Goal: Task Accomplishment & Management: Manage account settings

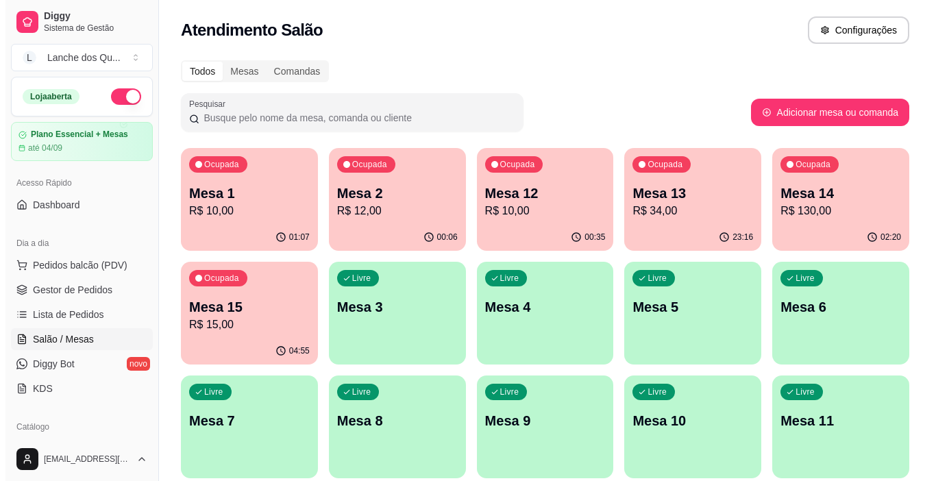
scroll to position [206, 0]
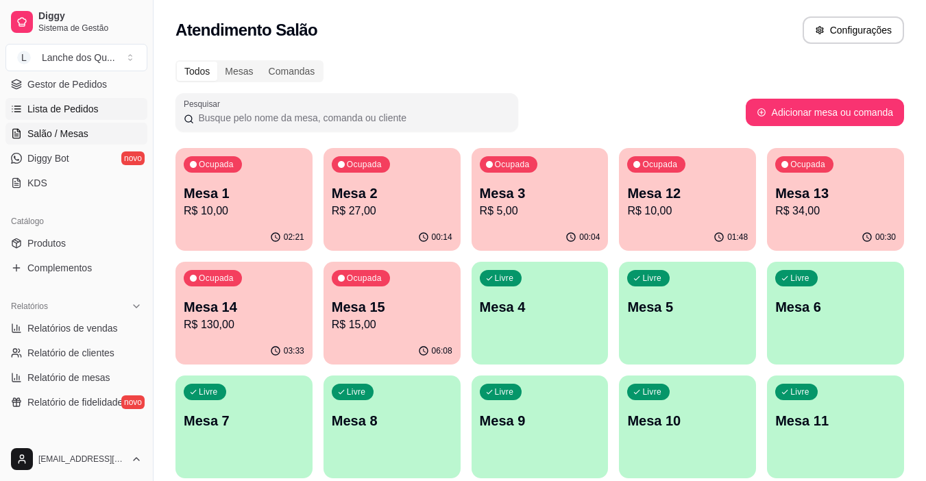
click at [73, 101] on link "Lista de Pedidos" at bounding box center [76, 109] width 142 height 22
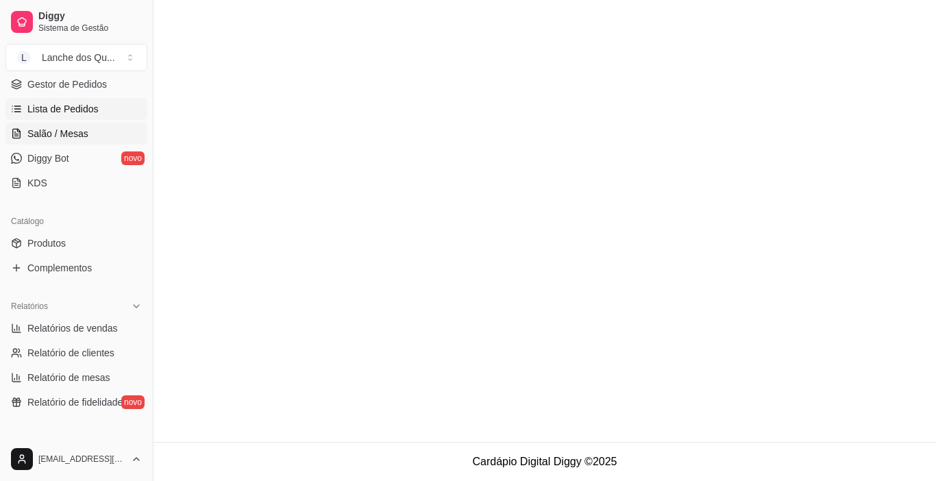
click at [86, 136] on link "Salão / Mesas" at bounding box center [76, 134] width 142 height 22
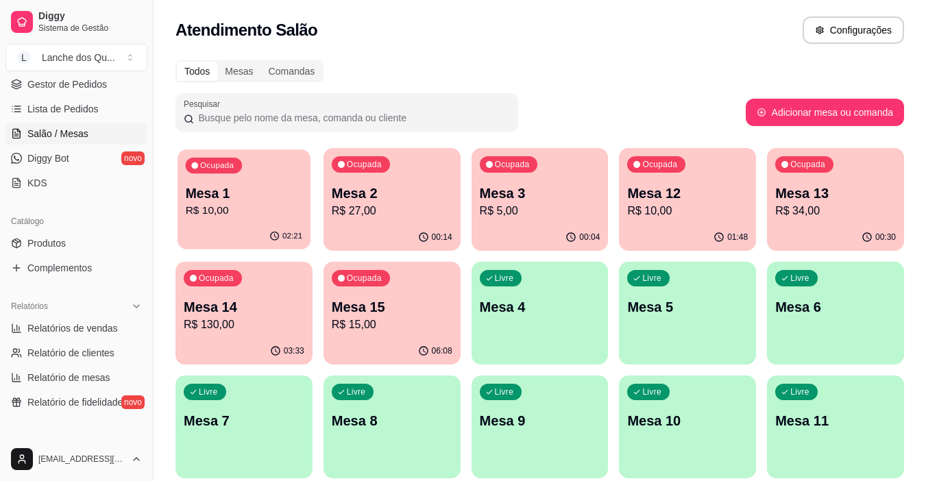
click at [245, 225] on div "02:21" at bounding box center [243, 236] width 133 height 26
click at [367, 214] on p "R$ 27,00" at bounding box center [391, 211] width 117 height 16
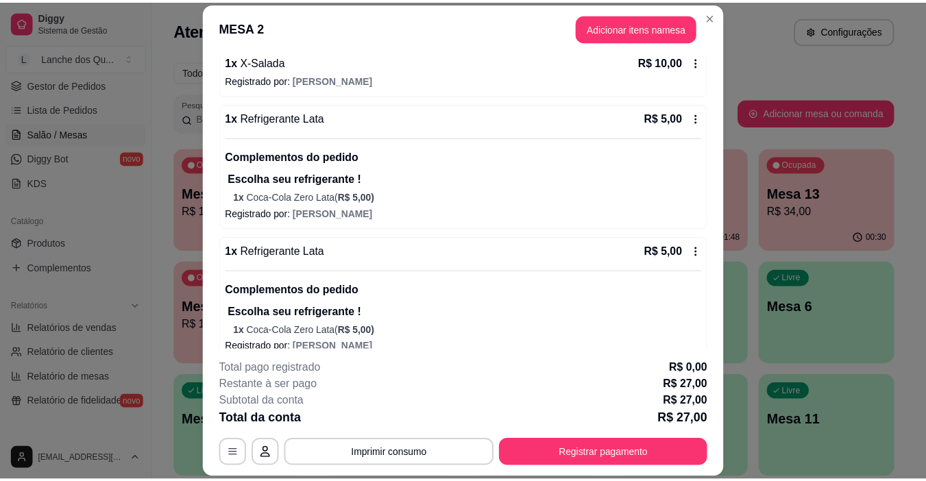
scroll to position [208, 0]
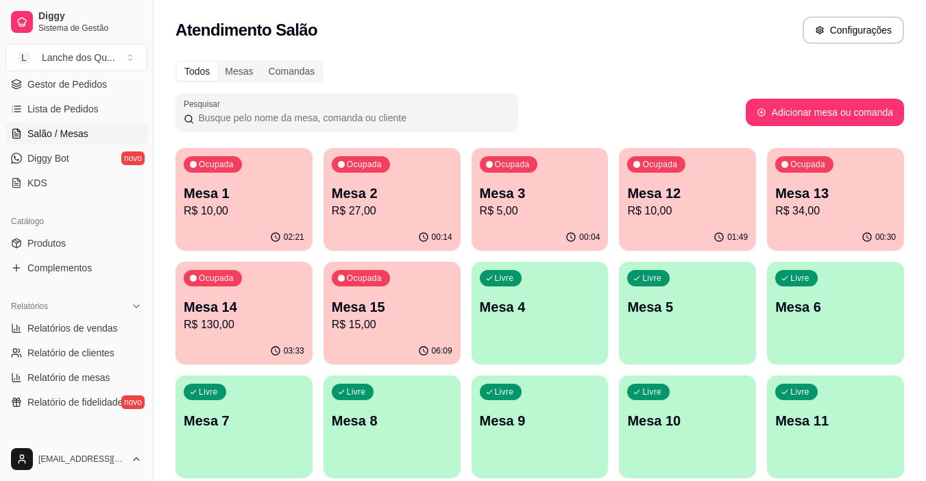
click at [534, 214] on p "R$ 5,00" at bounding box center [540, 211] width 121 height 16
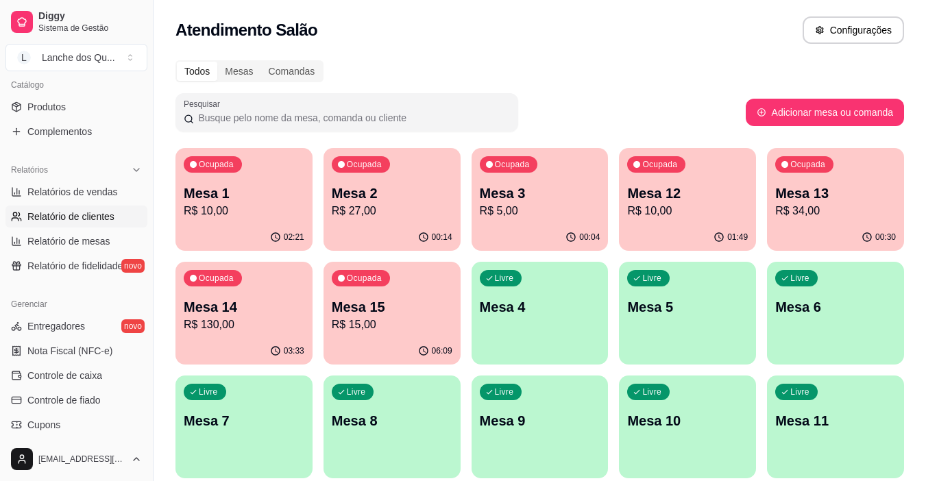
scroll to position [343, 0]
click at [90, 197] on span "Relatórios de vendas" at bounding box center [72, 191] width 90 height 14
select select "ALL"
select select "0"
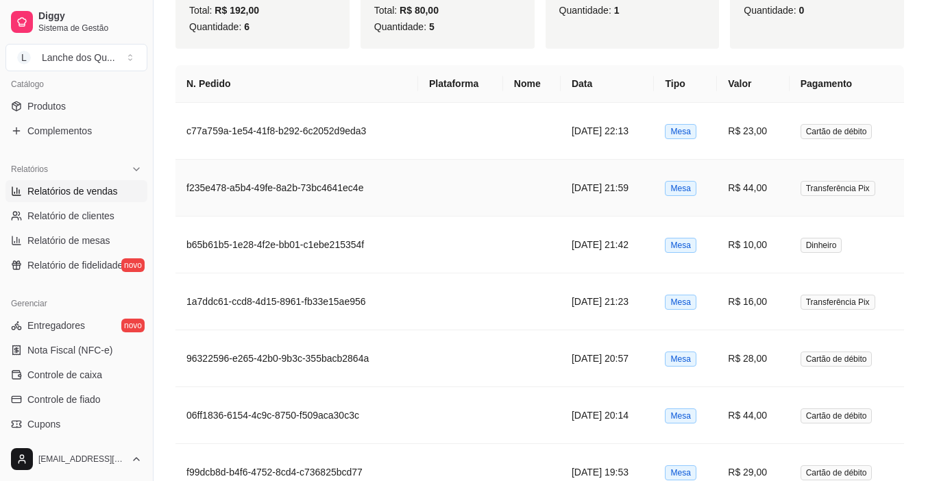
scroll to position [754, 0]
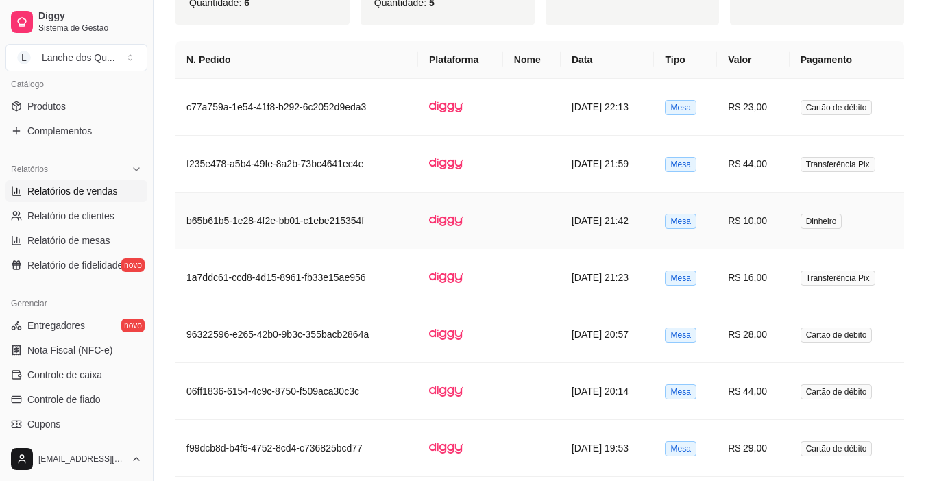
click at [783, 231] on td "R$ 10,00" at bounding box center [753, 221] width 72 height 57
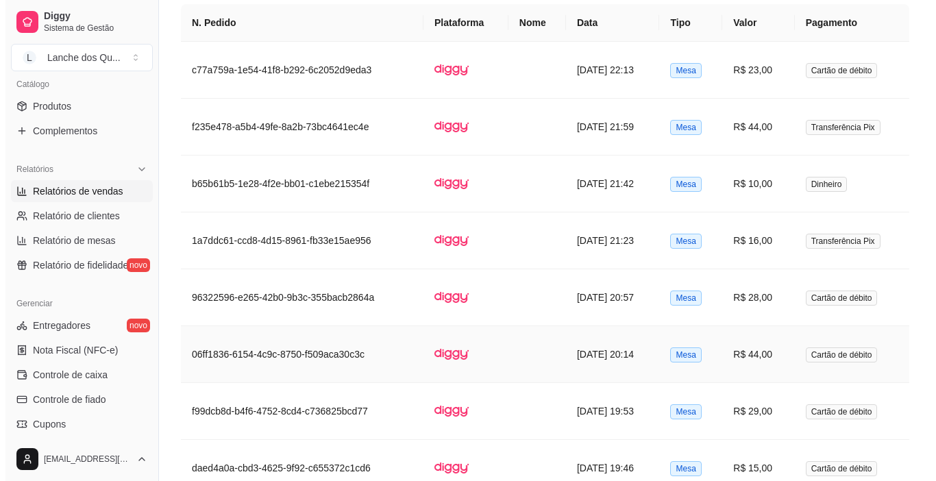
scroll to position [722, 0]
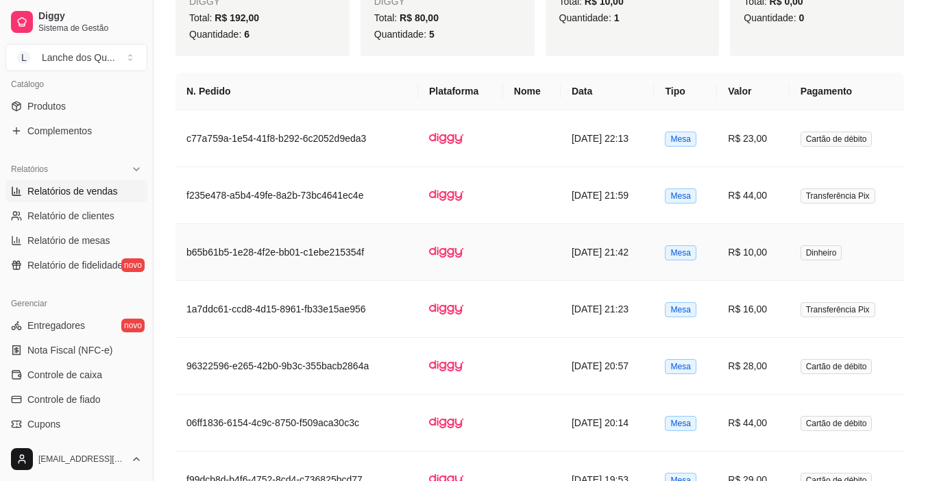
click at [765, 250] on td "R$ 10,00" at bounding box center [753, 252] width 72 height 57
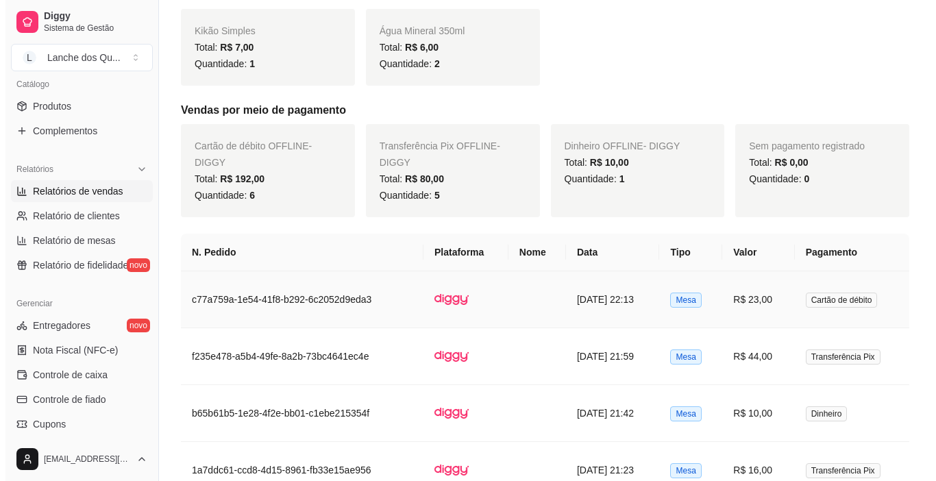
scroll to position [585, 0]
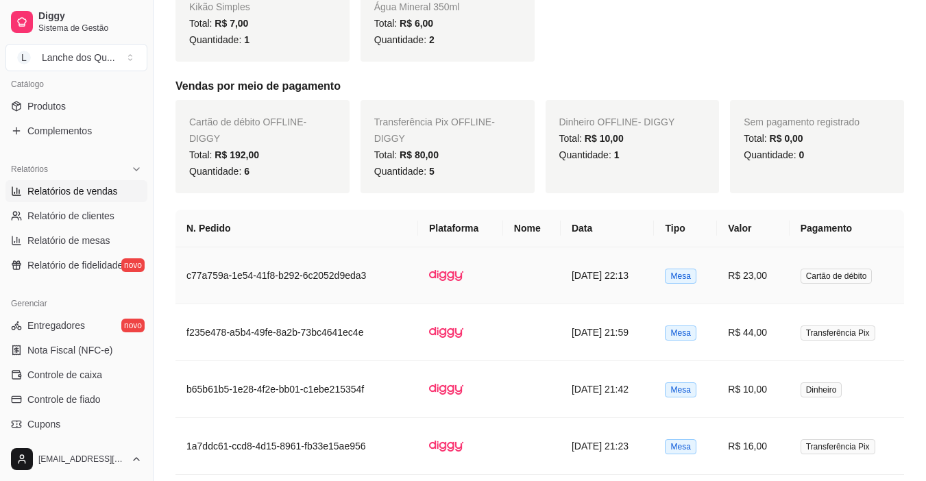
click at [787, 271] on td "R$ 23,00" at bounding box center [753, 275] width 72 height 57
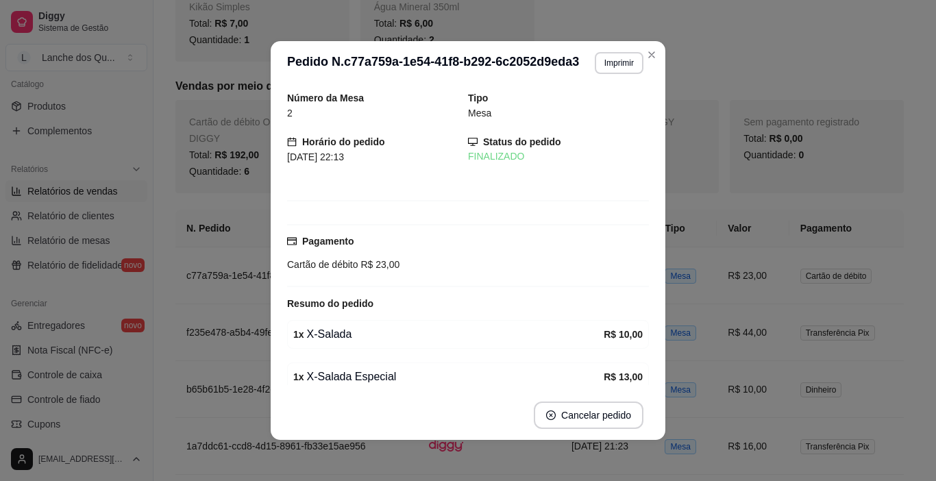
scroll to position [60, 0]
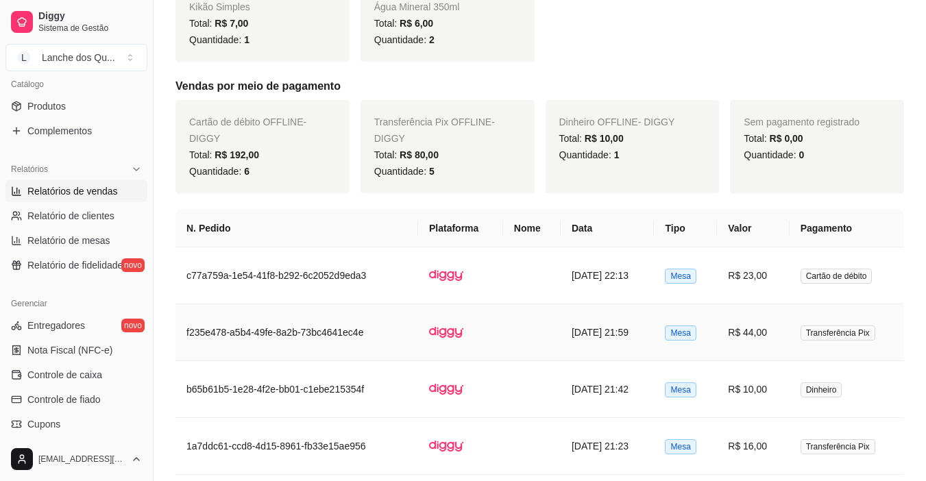
click at [799, 330] on td "Transferência Pix" at bounding box center [846, 332] width 114 height 57
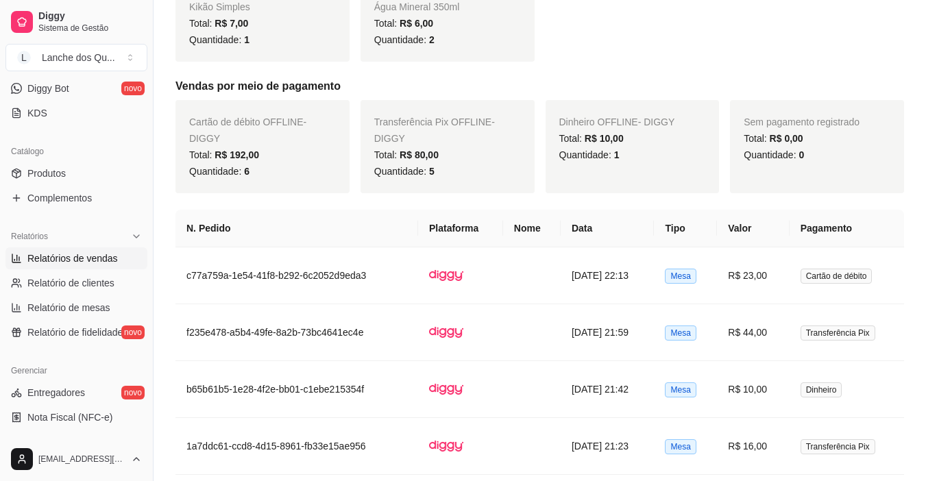
scroll to position [274, 0]
click at [55, 260] on span "Relatórios de vendas" at bounding box center [72, 260] width 90 height 14
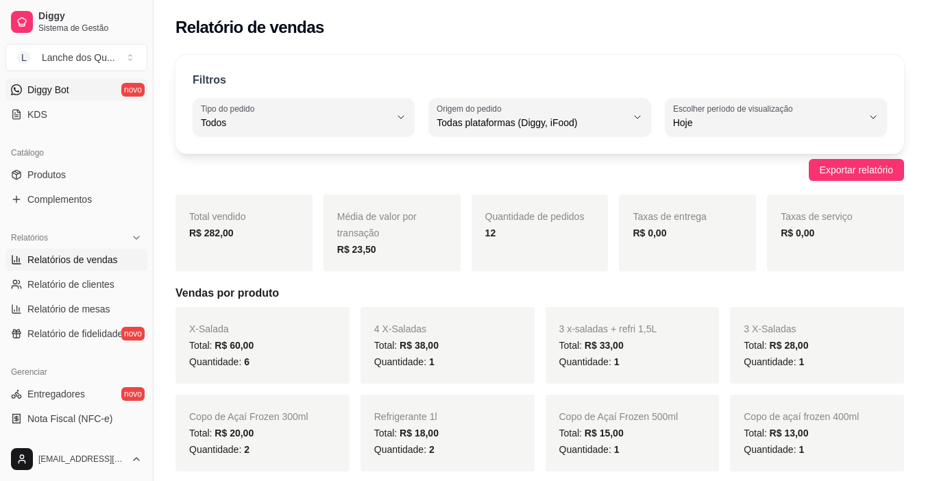
click at [46, 91] on span "Diggy Bot" at bounding box center [48, 90] width 42 height 14
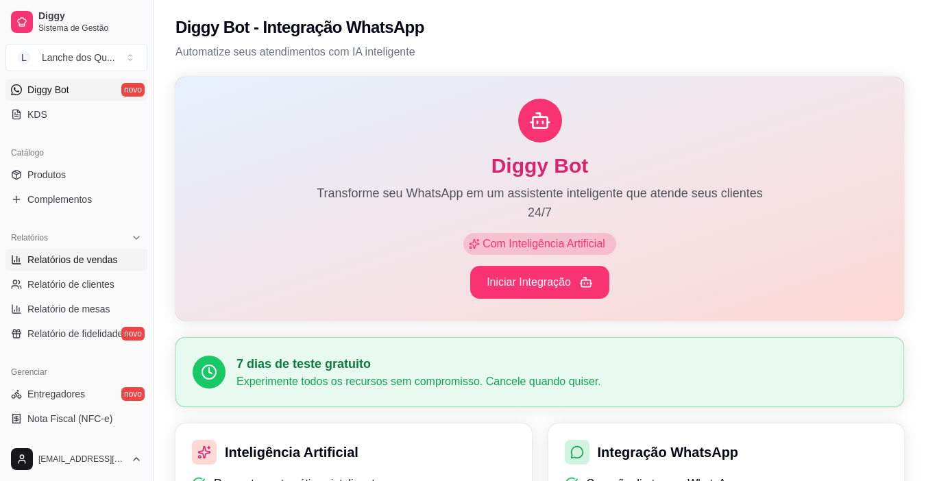
click at [73, 265] on span "Relatórios de vendas" at bounding box center [72, 260] width 90 height 14
select select "ALL"
select select "0"
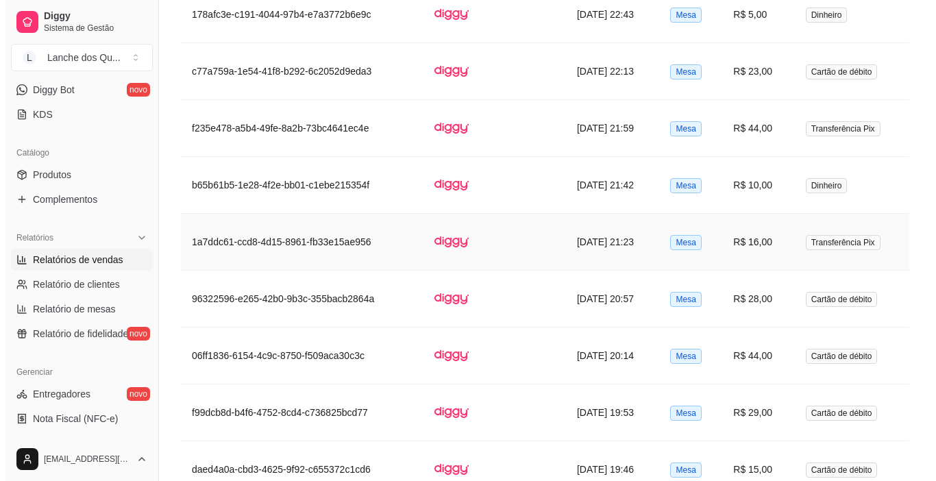
scroll to position [822, 0]
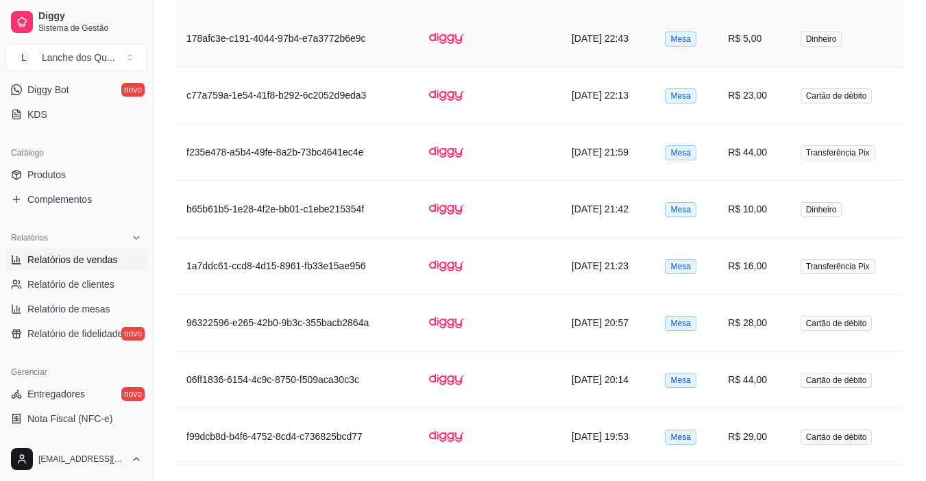
click at [804, 50] on td "Dinheiro" at bounding box center [846, 38] width 114 height 57
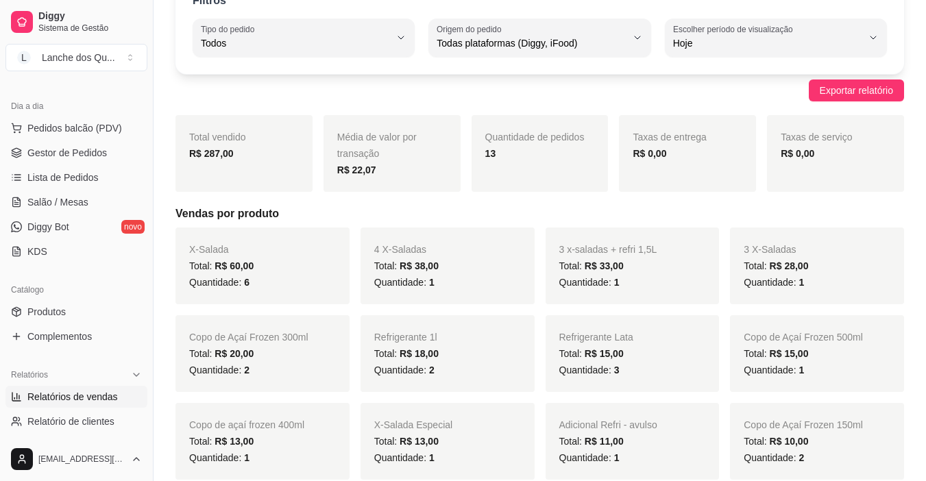
scroll to position [69, 0]
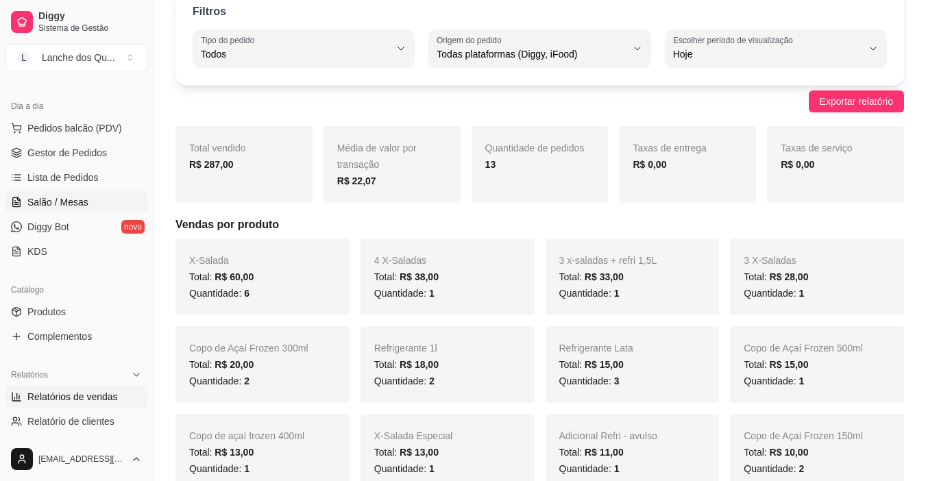
click at [43, 202] on span "Salão / Mesas" at bounding box center [57, 202] width 61 height 14
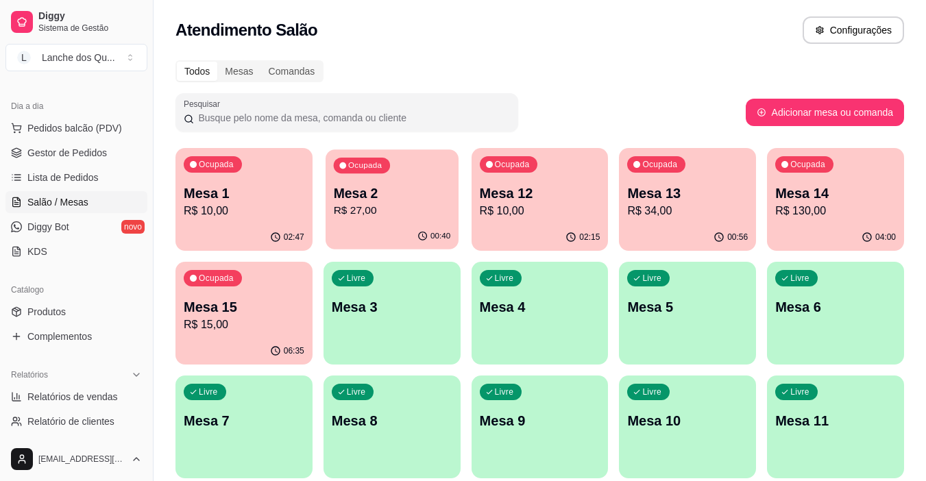
click at [423, 214] on p "R$ 27,00" at bounding box center [391, 211] width 117 height 16
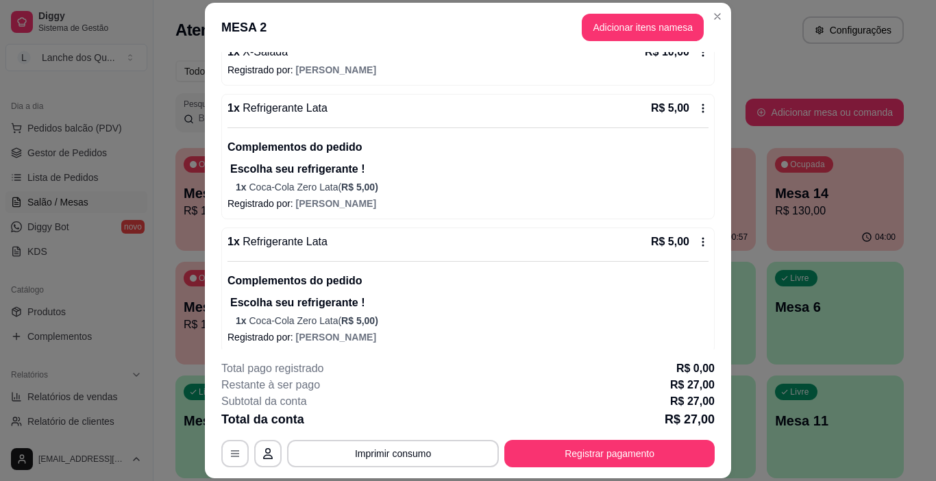
scroll to position [208, 0]
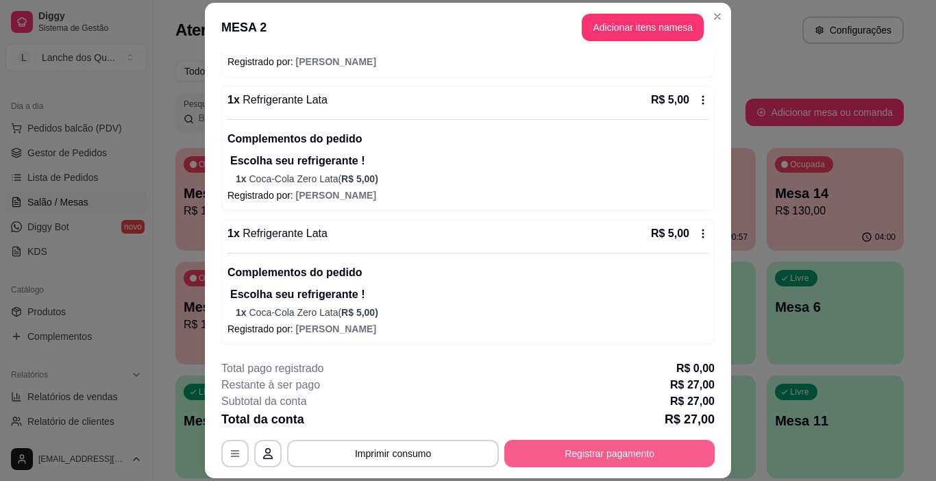
click at [599, 454] on button "Registrar pagamento" at bounding box center [609, 453] width 210 height 27
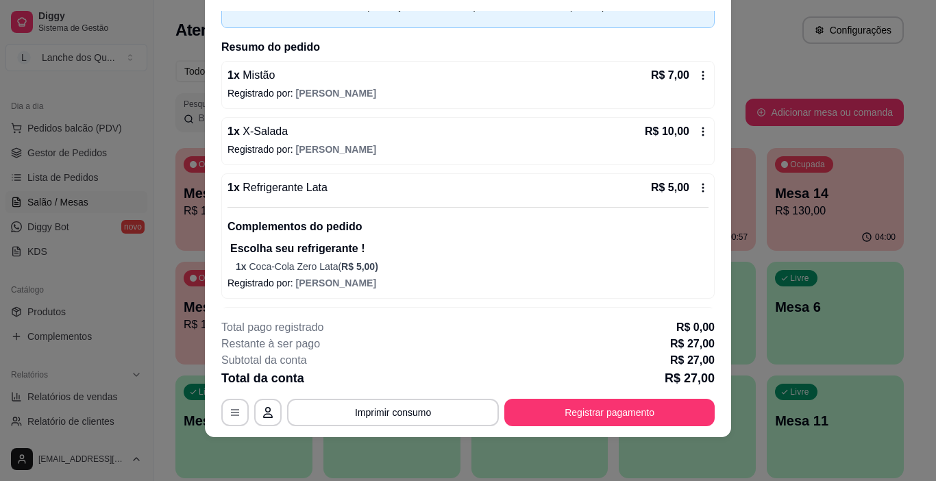
scroll to position [0, 0]
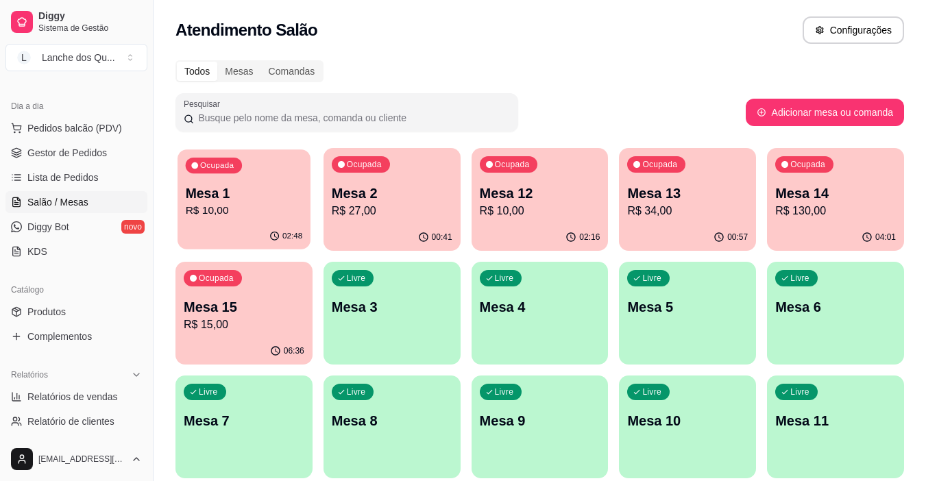
click at [224, 208] on p "R$ 10,00" at bounding box center [244, 211] width 117 height 16
click at [388, 204] on p "R$ 27,00" at bounding box center [392, 211] width 121 height 16
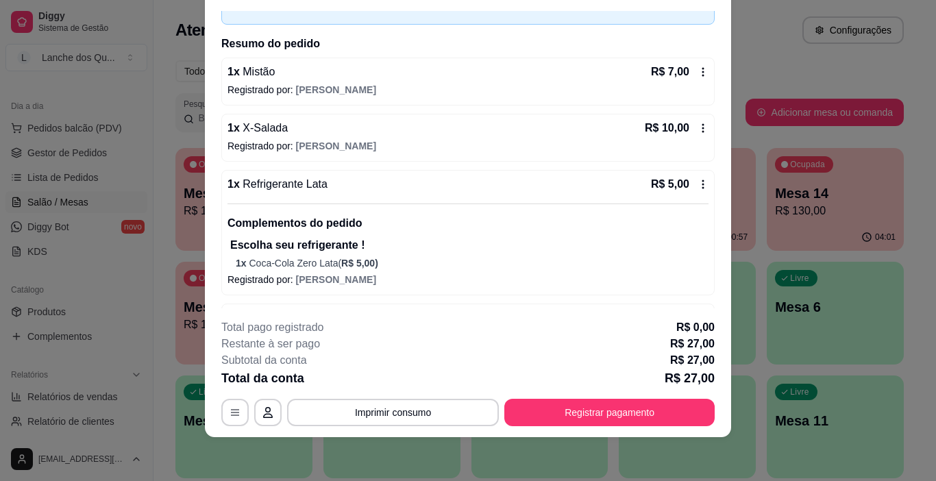
scroll to position [206, 0]
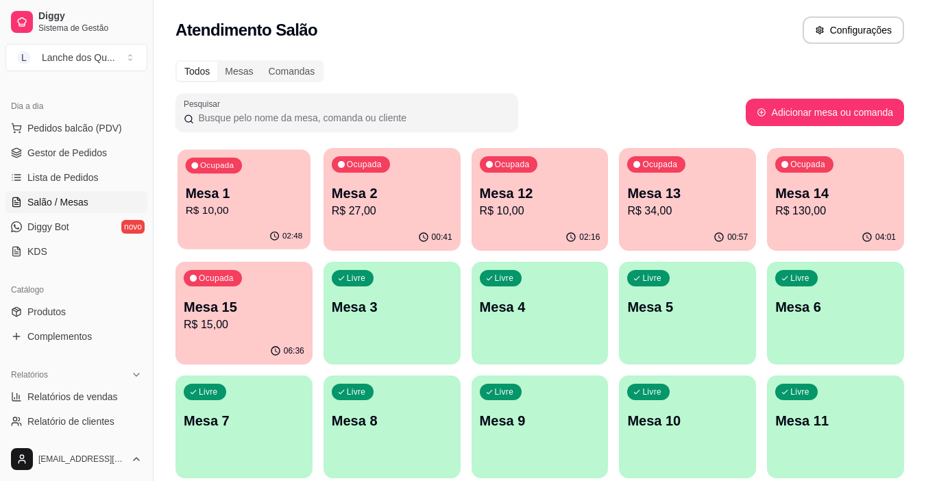
click at [220, 206] on p "R$ 10,00" at bounding box center [244, 211] width 117 height 16
click at [347, 211] on p "R$ 27,00" at bounding box center [391, 211] width 117 height 16
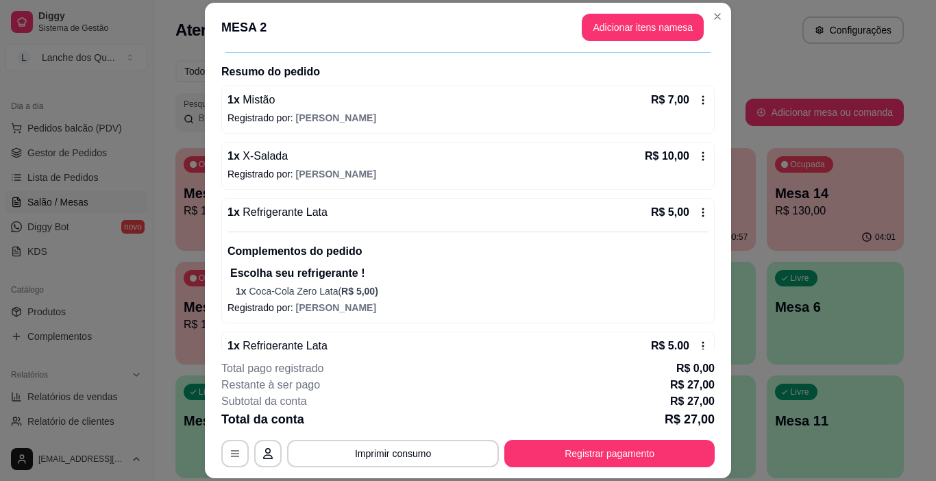
scroll to position [72, 0]
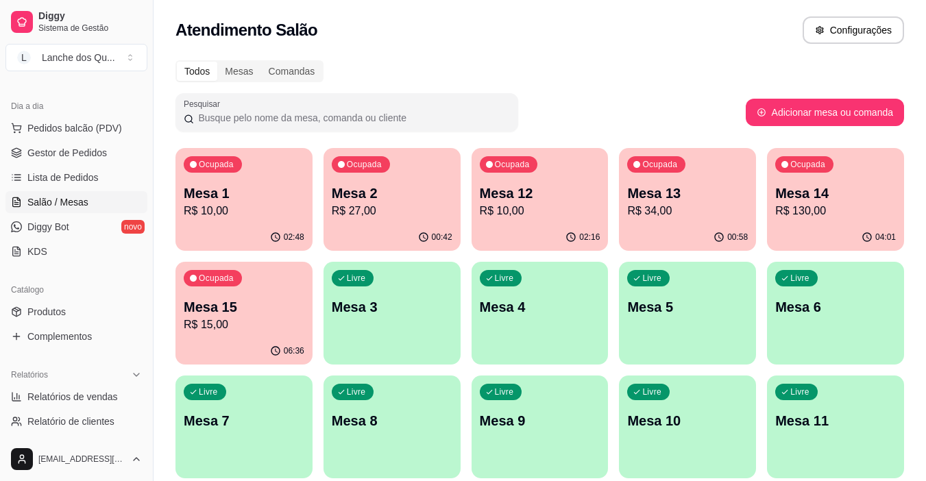
click at [230, 212] on p "R$ 10,00" at bounding box center [244, 211] width 121 height 16
click at [361, 210] on p "R$ 27,00" at bounding box center [392, 211] width 121 height 16
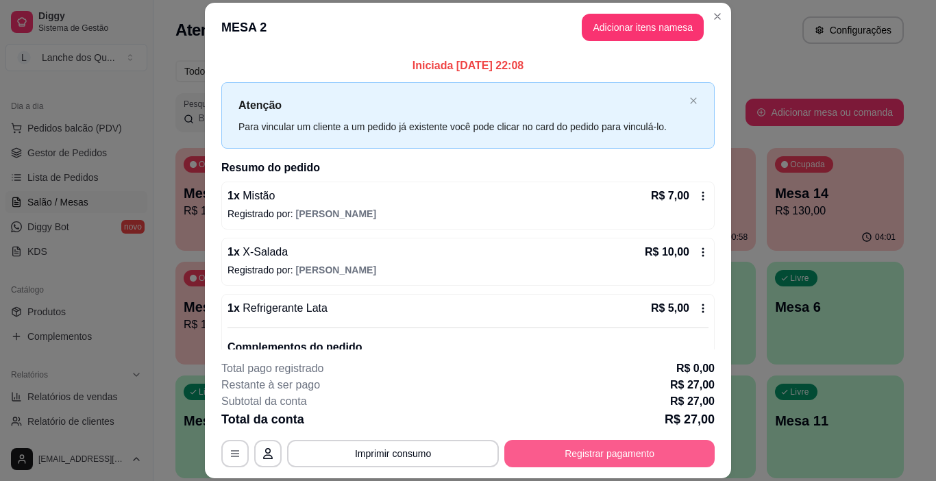
click at [642, 445] on button "Registrar pagamento" at bounding box center [609, 453] width 210 height 27
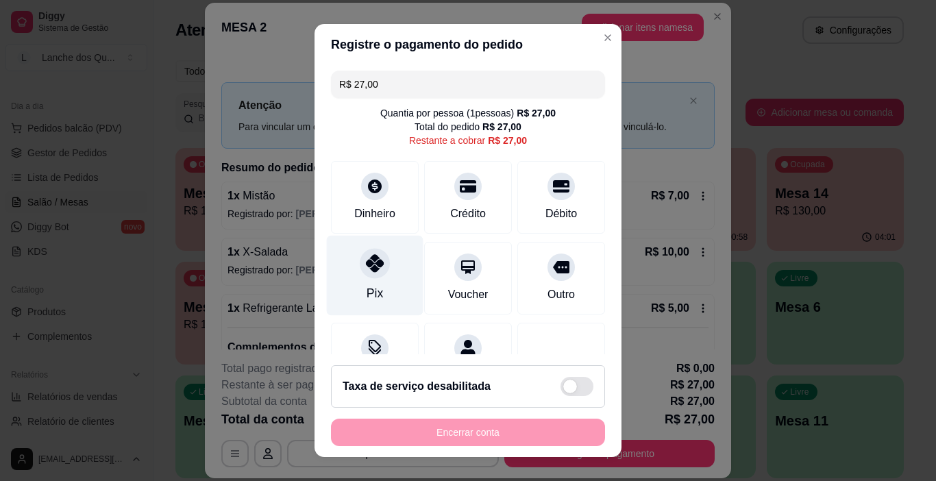
click at [366, 278] on div at bounding box center [375, 264] width 30 height 30
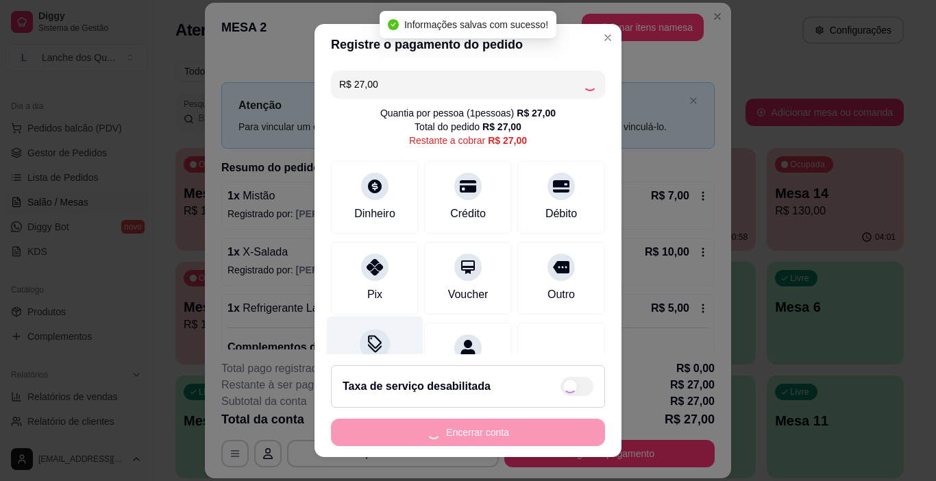
type input "R$ 0,00"
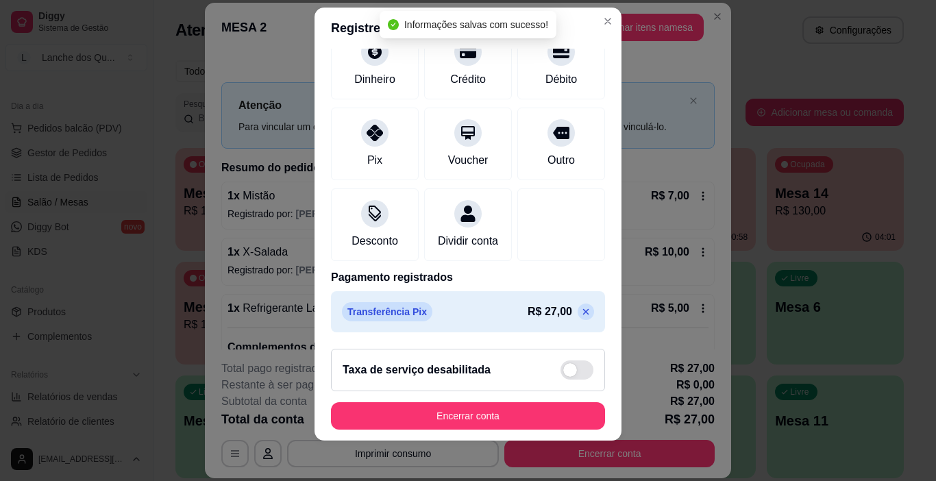
scroll to position [20, 0]
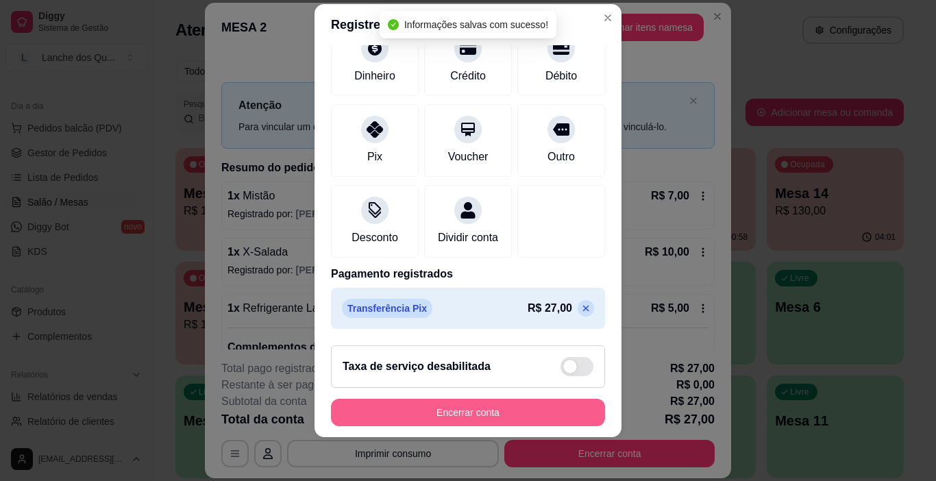
click at [495, 407] on button "Encerrar conta" at bounding box center [468, 412] width 274 height 27
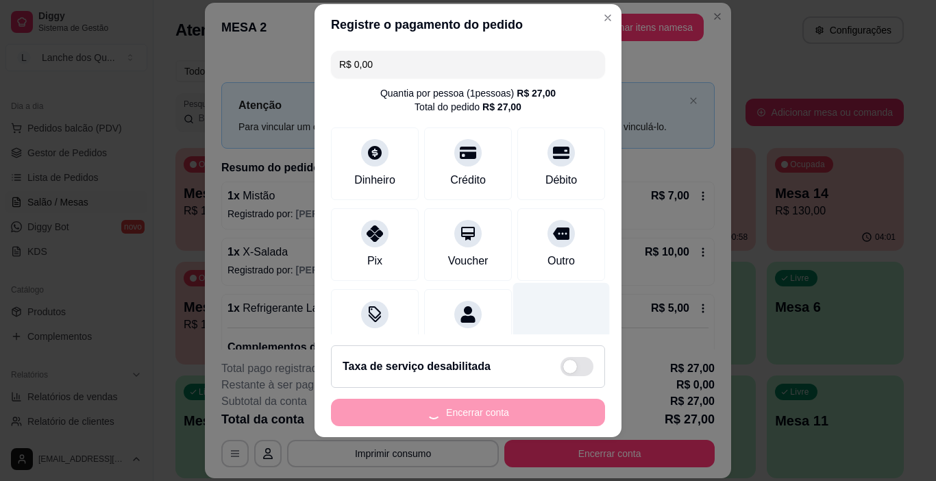
scroll to position [0, 0]
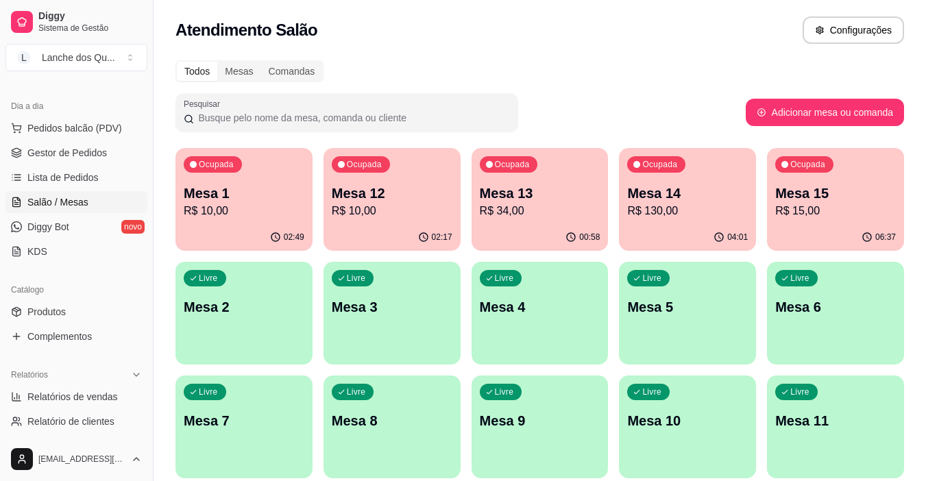
click at [244, 215] on p "R$ 10,00" at bounding box center [244, 211] width 121 height 16
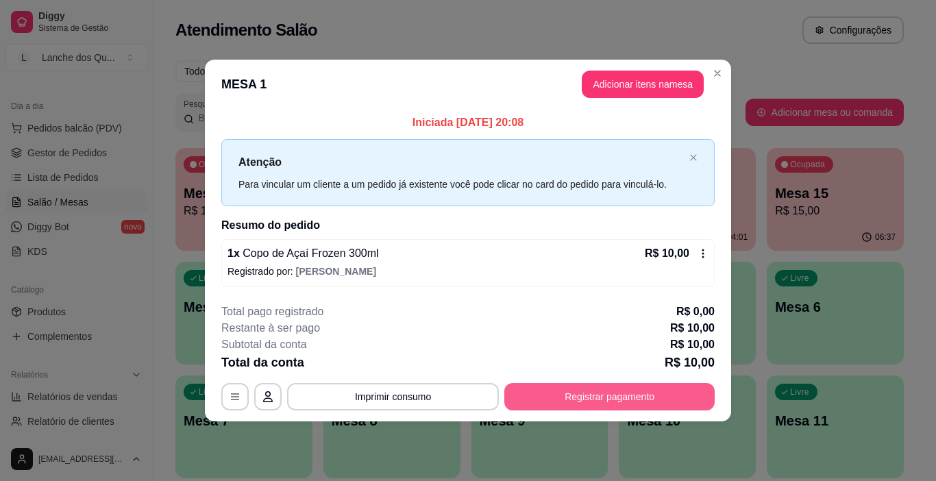
click at [606, 407] on button "Registrar pagamento" at bounding box center [609, 396] width 210 height 27
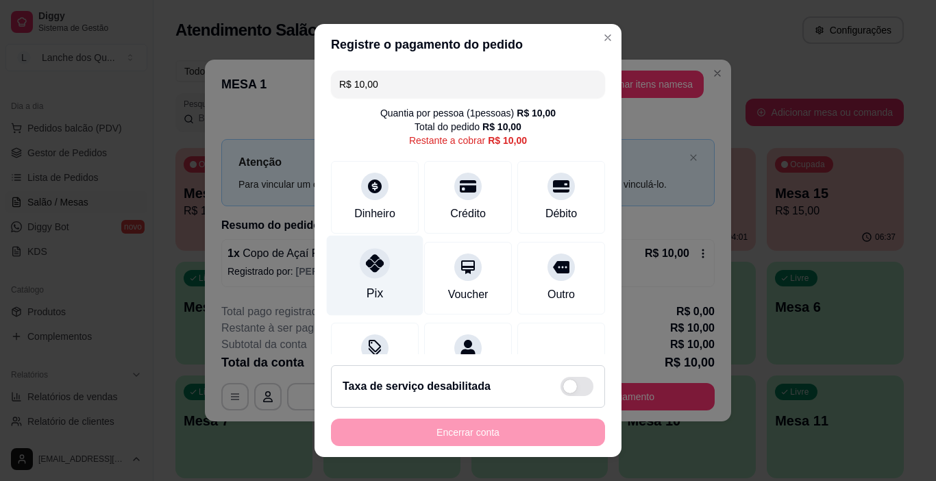
click at [366, 263] on icon at bounding box center [375, 263] width 18 height 18
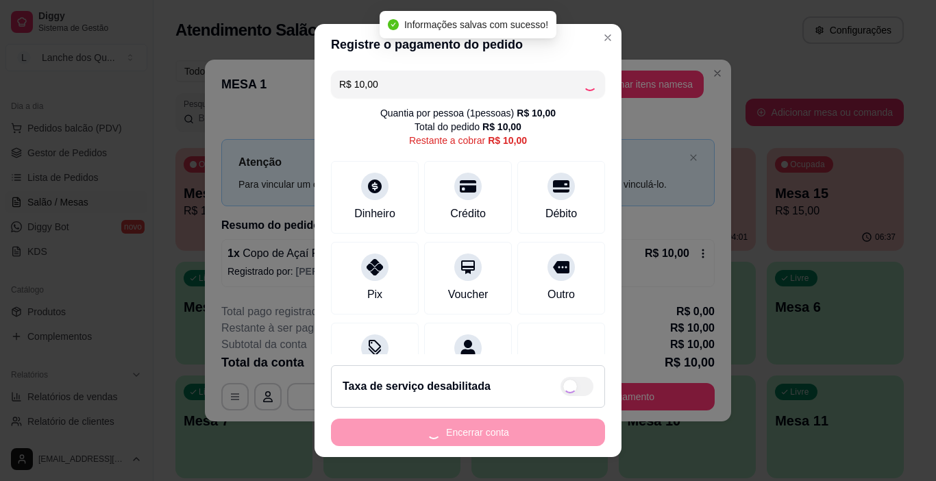
type input "R$ 0,00"
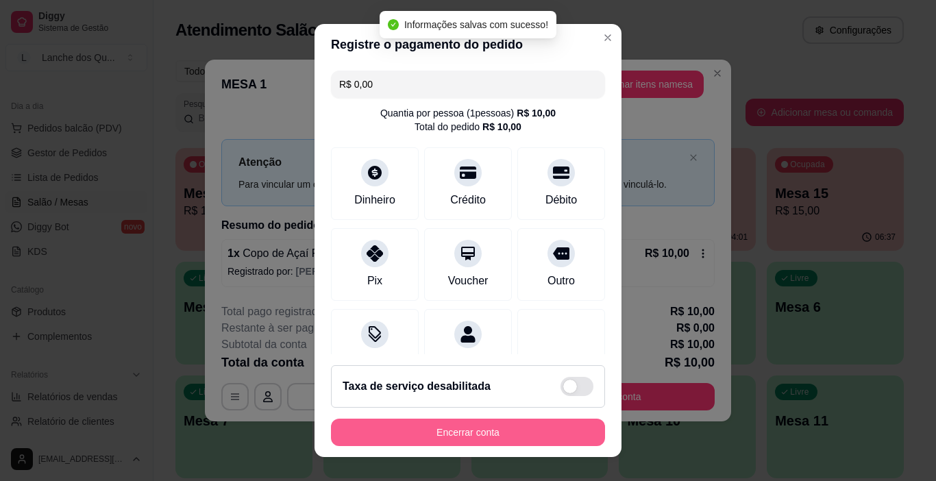
click at [473, 430] on button "Encerrar conta" at bounding box center [468, 432] width 274 height 27
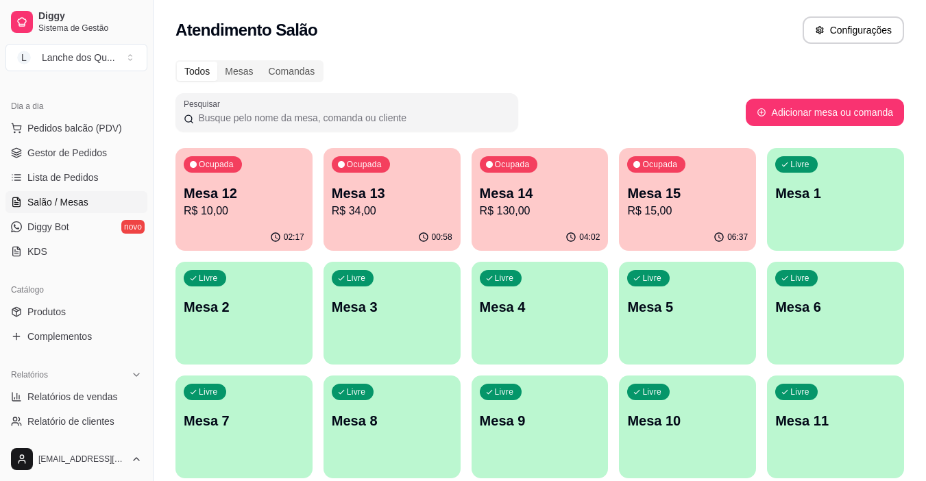
click at [208, 212] on p "R$ 10,00" at bounding box center [244, 211] width 121 height 16
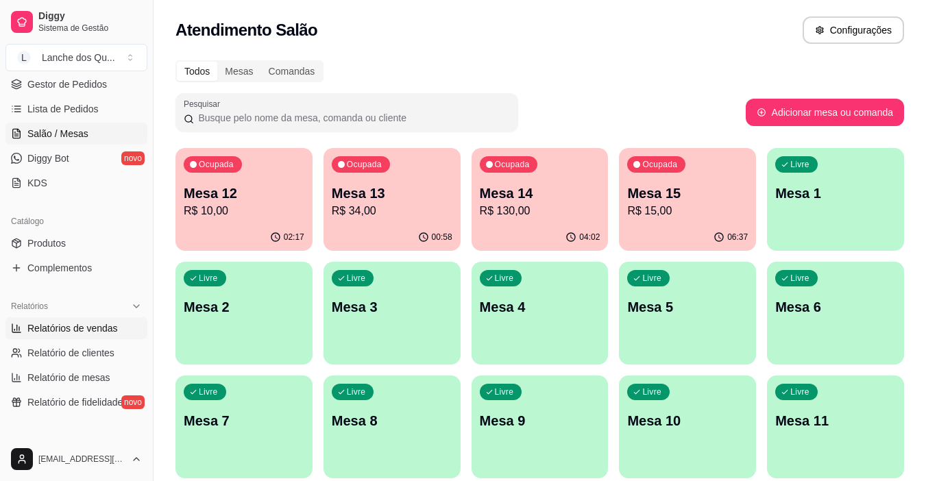
click at [106, 331] on span "Relatórios de vendas" at bounding box center [72, 328] width 90 height 14
select select "ALL"
select select "0"
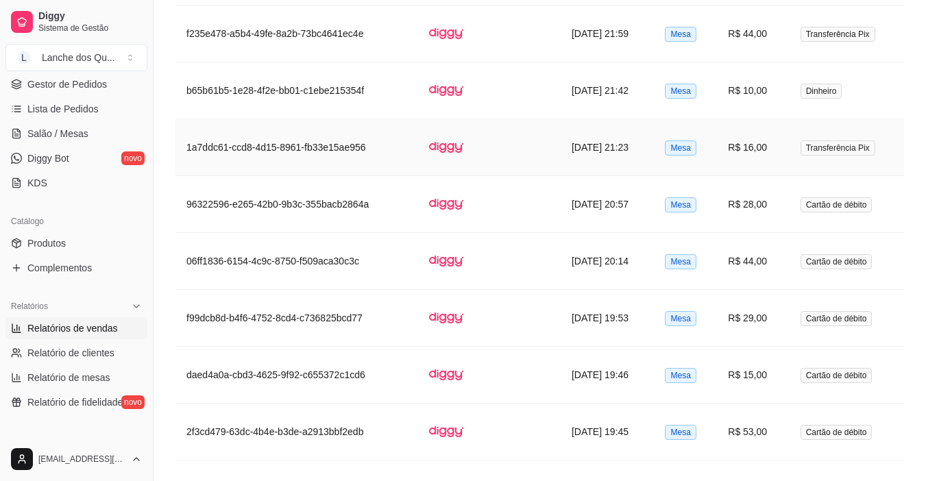
scroll to position [1165, 0]
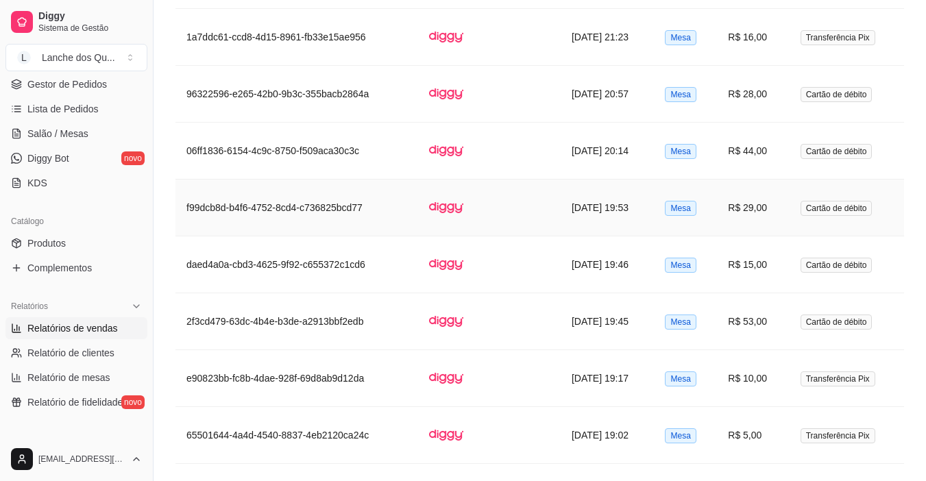
click at [623, 229] on td "[DATE] 19:53" at bounding box center [607, 207] width 94 height 57
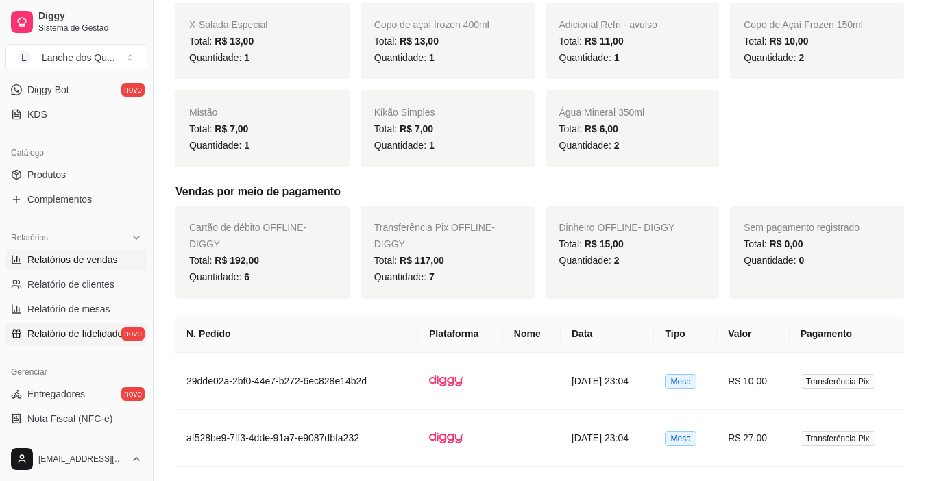
scroll to position [411, 0]
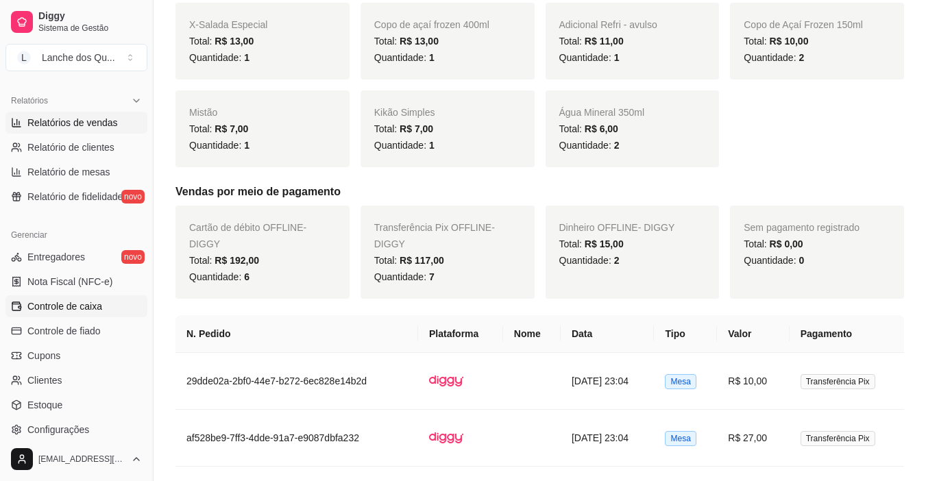
click at [84, 312] on span "Controle de caixa" at bounding box center [64, 306] width 75 height 14
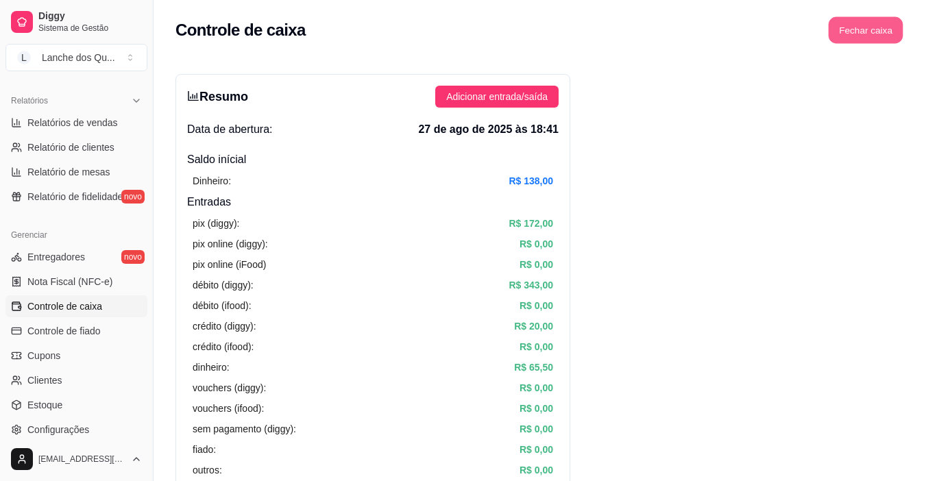
click at [846, 32] on button "Fechar caixa" at bounding box center [865, 30] width 75 height 27
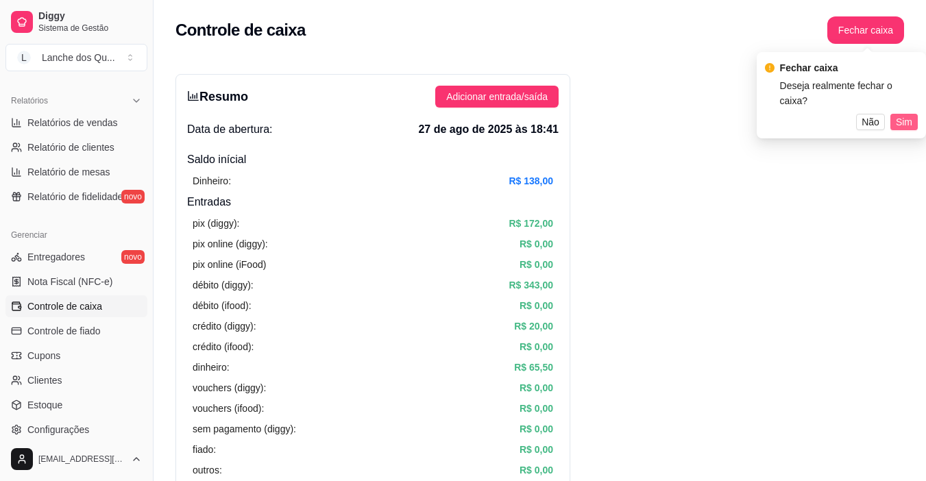
click at [900, 114] on span "Sim" at bounding box center [903, 121] width 16 height 15
